Goal: Task Accomplishment & Management: Manage account settings

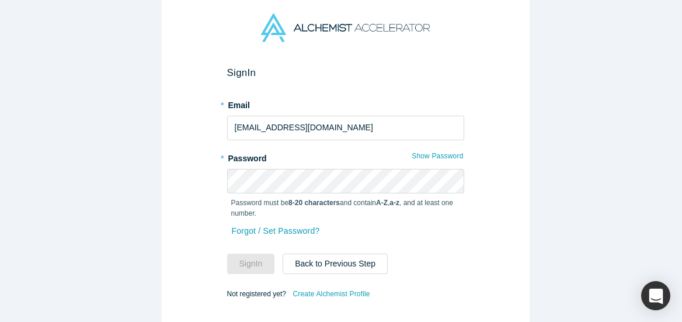
type input "india@alchemistaccelerator.com"
click at [227, 253] on button "Sign In" at bounding box center [251, 263] width 48 height 20
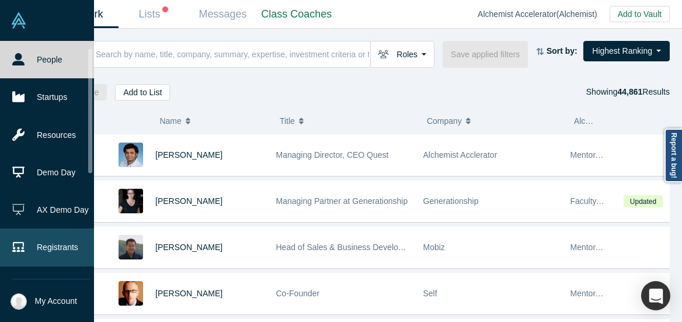
scroll to position [220, 0]
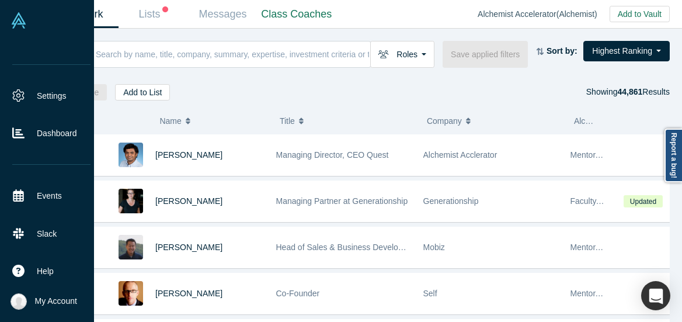
click at [58, 303] on span "My Account" at bounding box center [56, 301] width 42 height 12
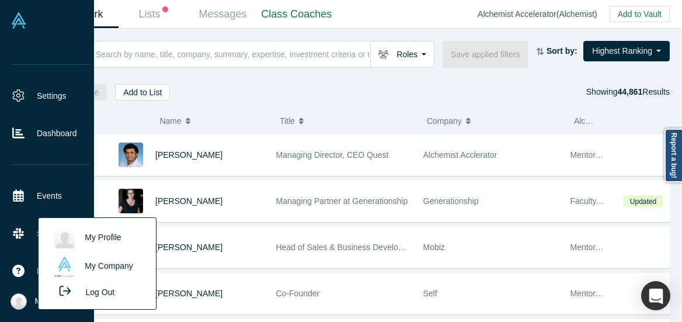
click at [94, 269] on link "My Company" at bounding box center [96, 266] width 97 height 29
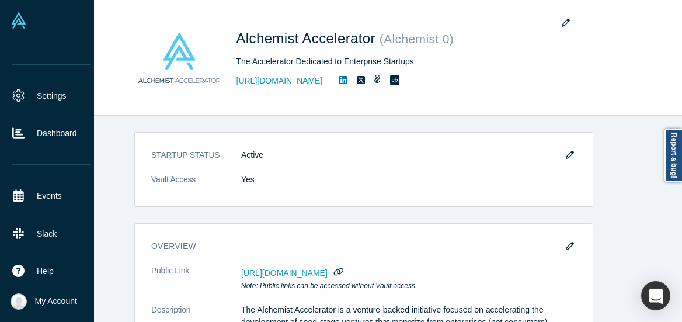
click at [61, 303] on span "My Account" at bounding box center [56, 301] width 42 height 12
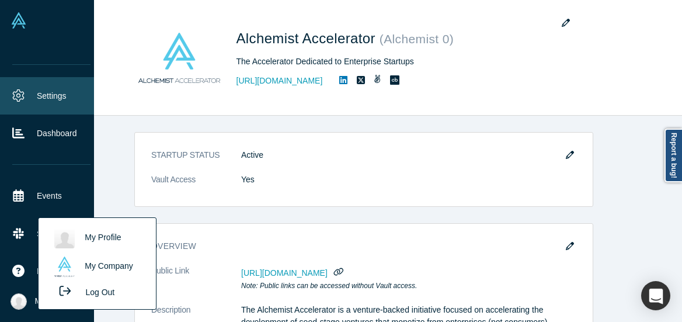
click at [46, 89] on link "Settings" at bounding box center [51, 95] width 103 height 37
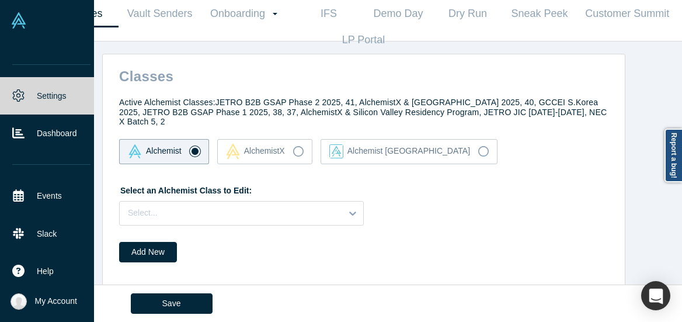
click at [60, 298] on span "My Account" at bounding box center [56, 301] width 42 height 12
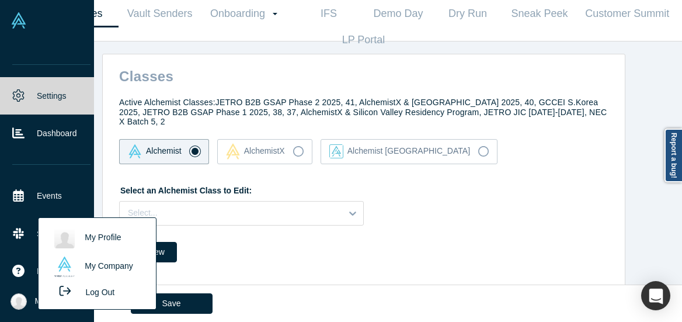
click at [100, 232] on link "My Profile" at bounding box center [96, 238] width 97 height 29
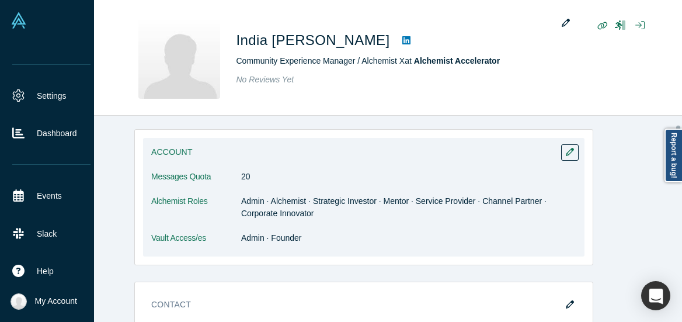
scroll to position [68, 0]
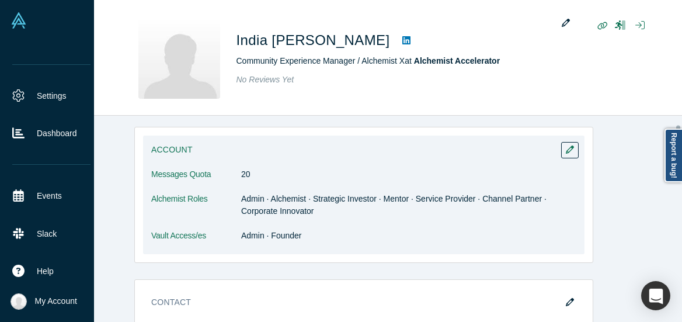
click at [241, 233] on dd "Admin · Founder" at bounding box center [408, 236] width 335 height 12
click at [307, 233] on dd "Admin · Founder" at bounding box center [408, 236] width 335 height 12
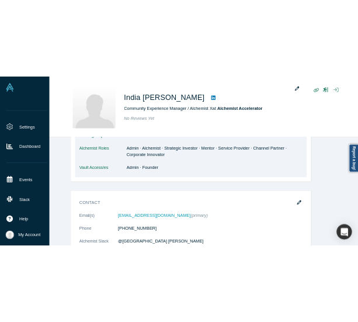
scroll to position [133, 0]
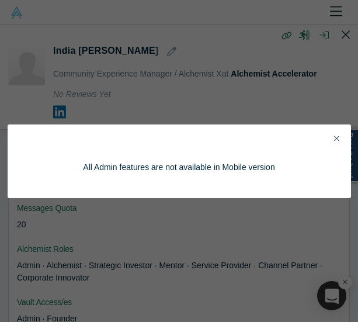
click at [336, 136] on icon "Close" at bounding box center [336, 138] width 5 height 8
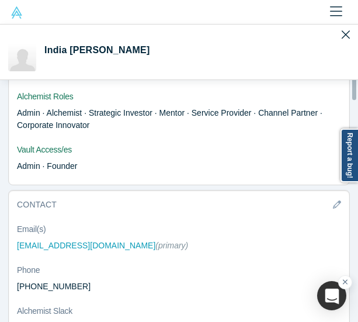
scroll to position [149, 0]
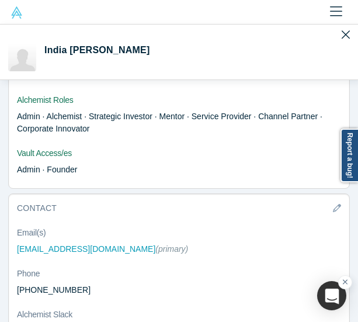
click at [336, 11] on icon "Close" at bounding box center [336, 12] width 12 height 14
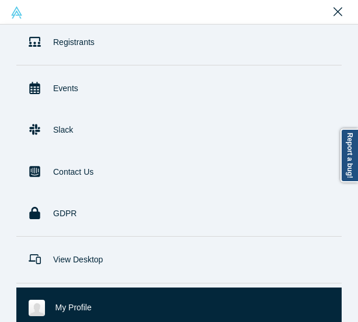
click at [15, 16] on img at bounding box center [17, 12] width 12 height 12
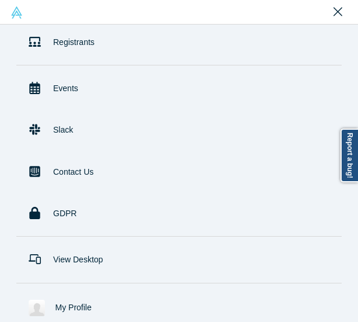
click at [13, 15] on img at bounding box center [17, 12] width 12 height 12
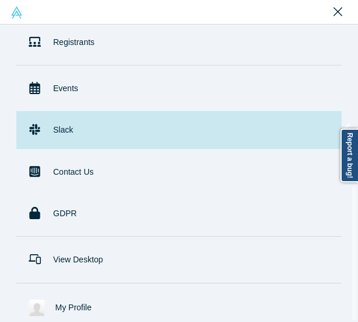
scroll to position [319, 0]
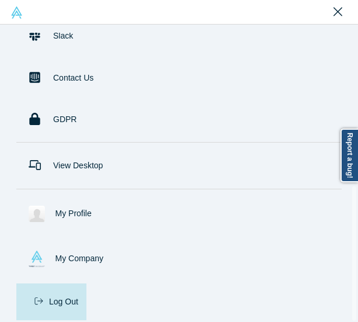
click at [65, 294] on button "Log Out" at bounding box center [51, 301] width 70 height 37
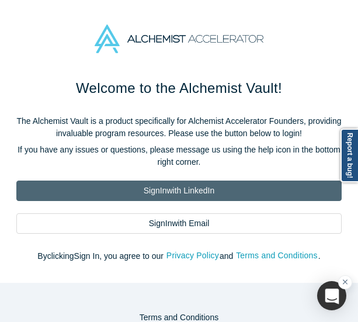
click at [210, 189] on link "Sign In with LinkedIn" at bounding box center [178, 190] width 325 height 20
